Goal: Find specific page/section: Find specific page/section

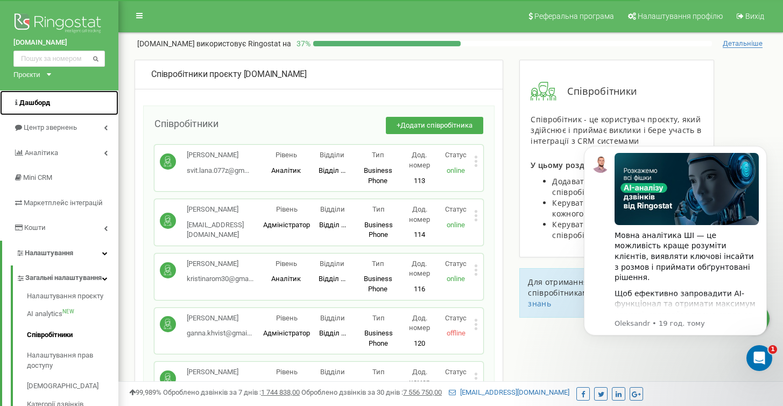
click at [41, 100] on span "Дашборд" at bounding box center [34, 102] width 31 height 8
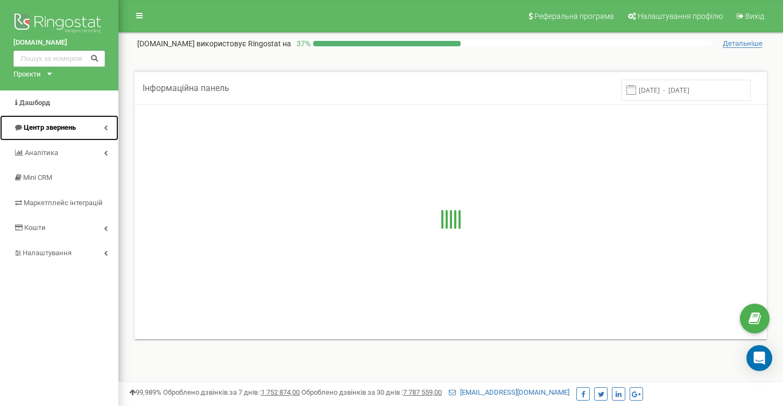
click at [67, 126] on span "Центр звернень" at bounding box center [50, 127] width 52 height 8
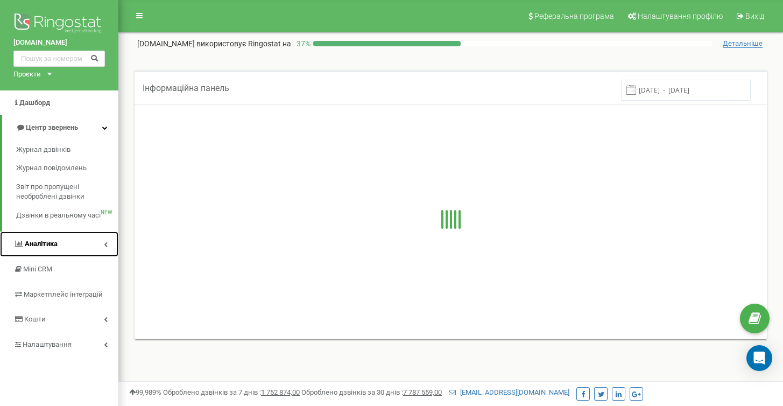
click at [77, 245] on link "Аналiтика" at bounding box center [59, 243] width 118 height 25
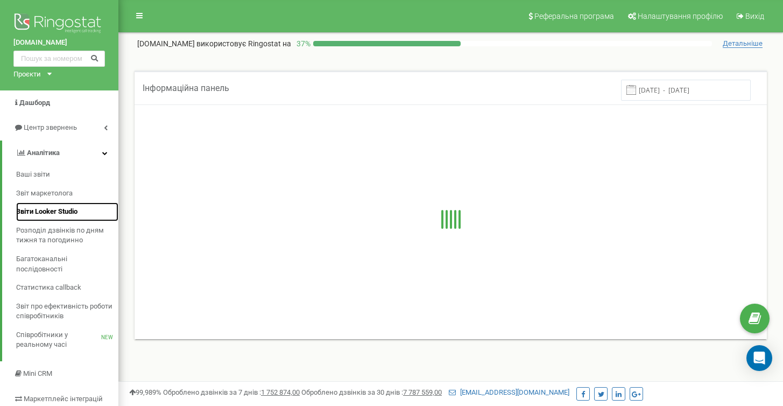
click at [45, 209] on span "Звіти Looker Studio" at bounding box center [46, 212] width 61 height 10
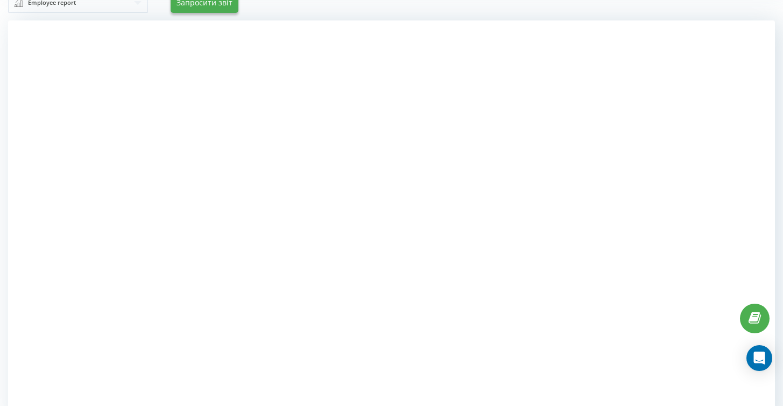
scroll to position [112, 0]
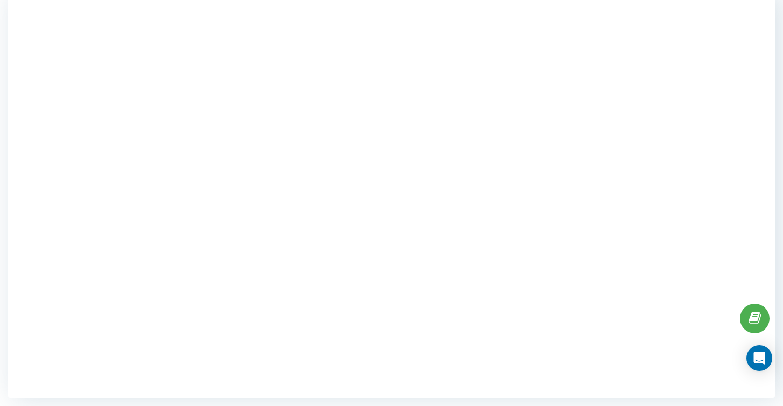
drag, startPoint x: 59, startPoint y: 33, endPoint x: 98, endPoint y: 36, distance: 39.9
click at [59, 33] on div at bounding box center [391, 195] width 767 height 406
click at [66, 55] on div at bounding box center [391, 195] width 767 height 406
click at [718, 111] on div at bounding box center [391, 195] width 767 height 406
click at [704, 139] on div at bounding box center [391, 195] width 767 height 406
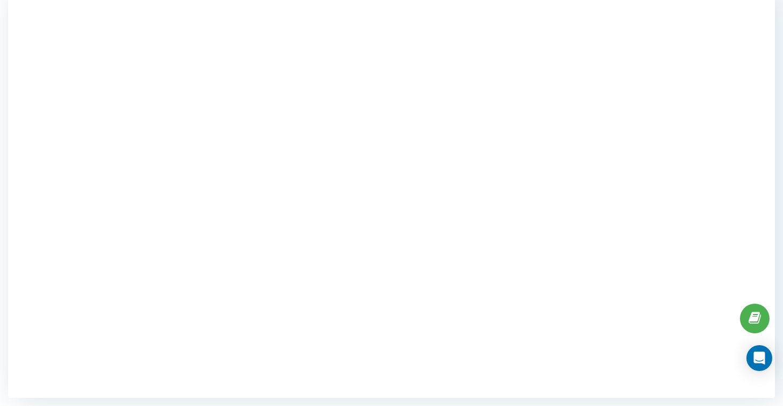
click at [699, 157] on div at bounding box center [391, 195] width 767 height 406
click at [720, 150] on div at bounding box center [391, 195] width 767 height 406
